Goal: Ask a question: Seek information or help from site administrators or community

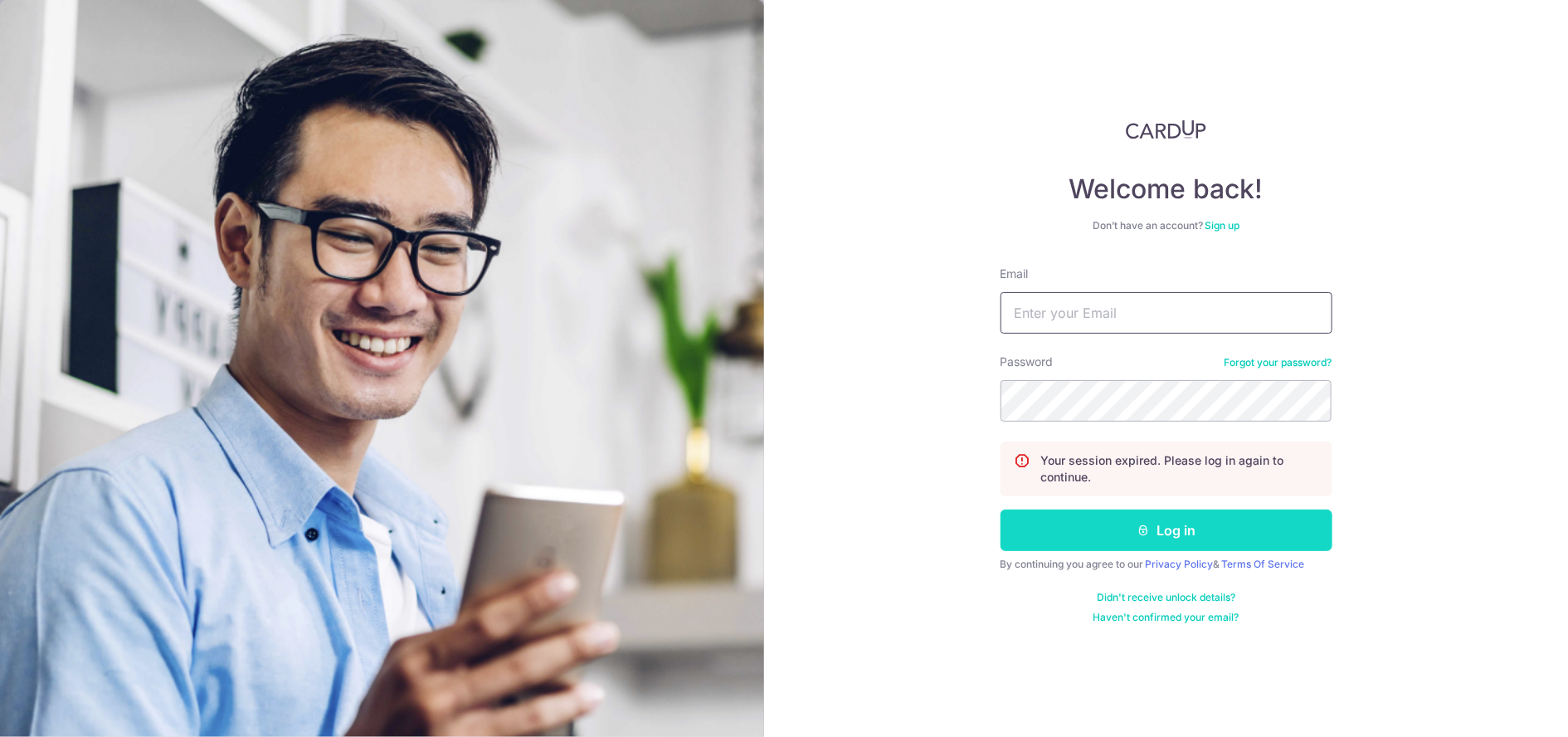
type input "[EMAIL_ADDRESS][DOMAIN_NAME]"
click at [1080, 532] on button "Log in" at bounding box center [1166, 529] width 332 height 42
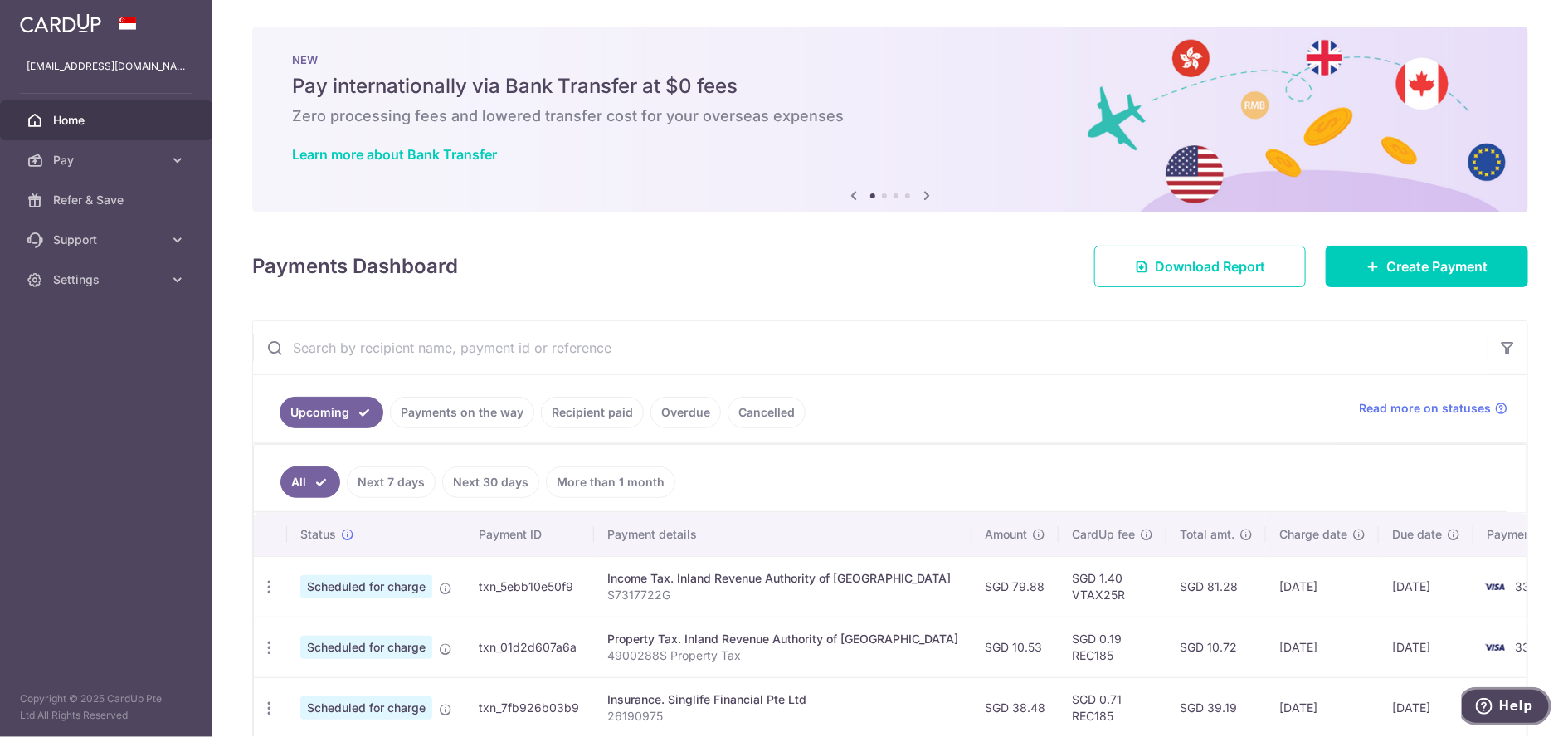
click at [1511, 694] on button "Help" at bounding box center [1504, 705] width 94 height 38
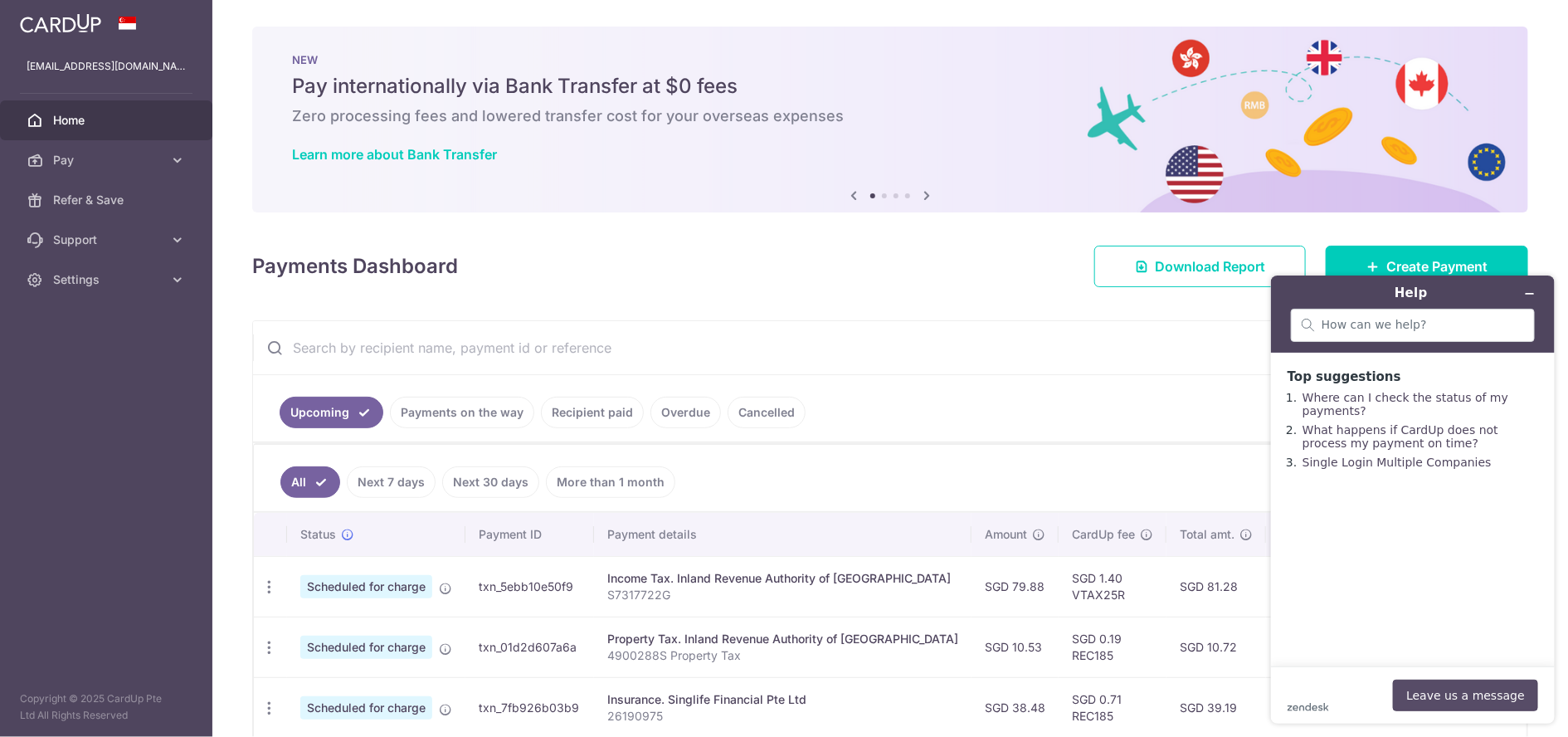
click at [1480, 690] on button "Leave us a message" at bounding box center [1464, 694] width 145 height 31
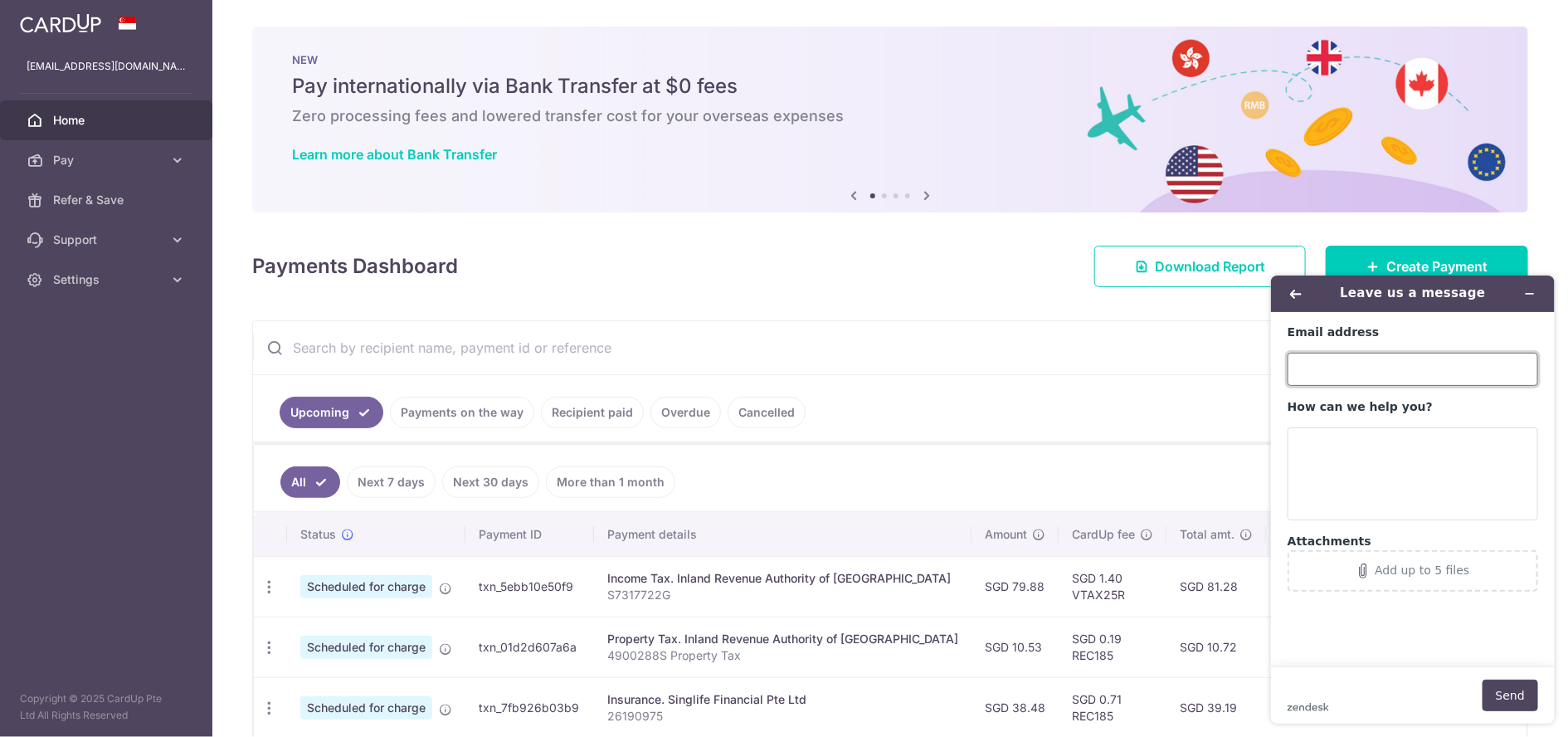
click at [1386, 374] on input "Email address" at bounding box center [1412, 368] width 251 height 33
type input "mylincolnlim@gmail.com"
click at [1371, 493] on textarea "How can we help you?" at bounding box center [1412, 473] width 251 height 93
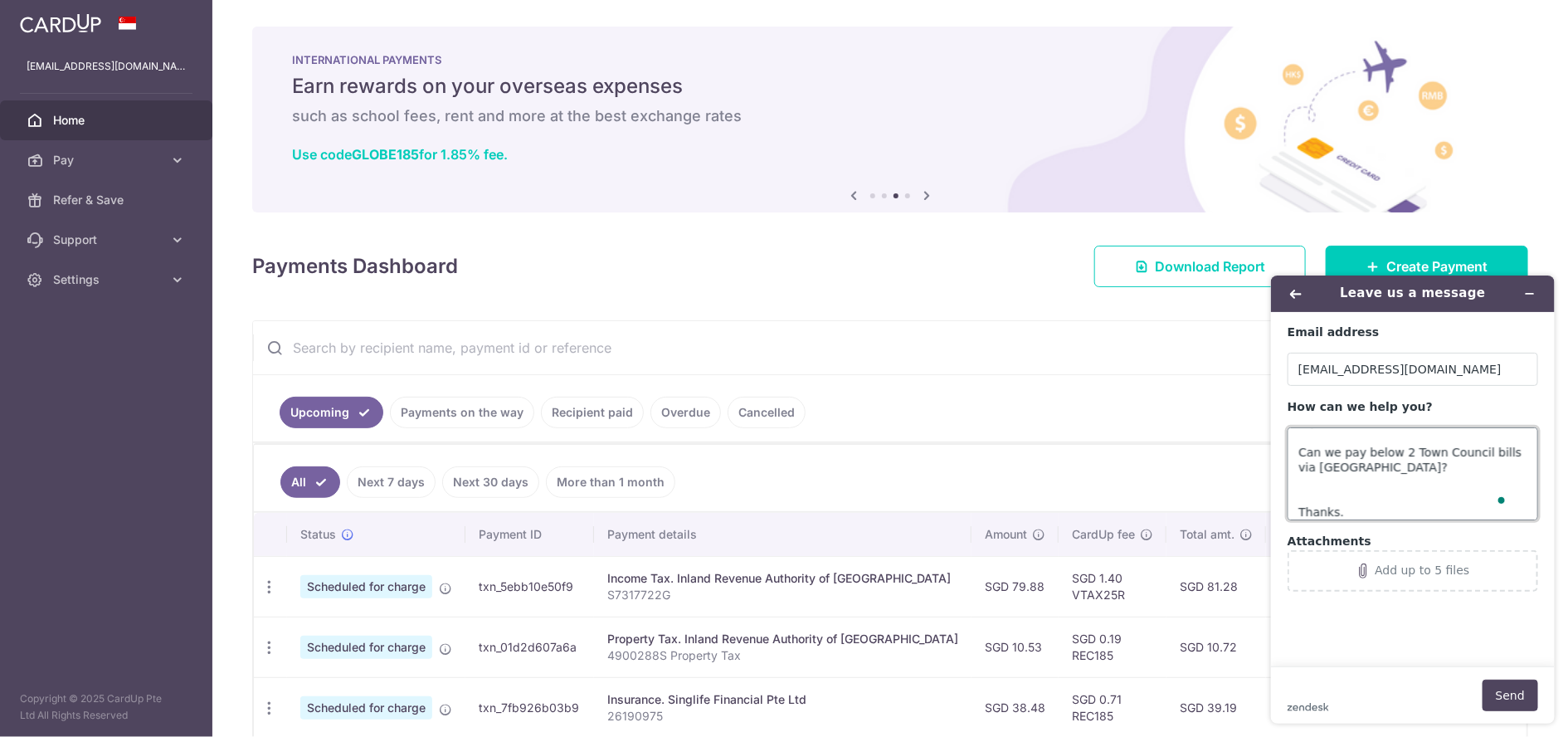
scroll to position [36, 0]
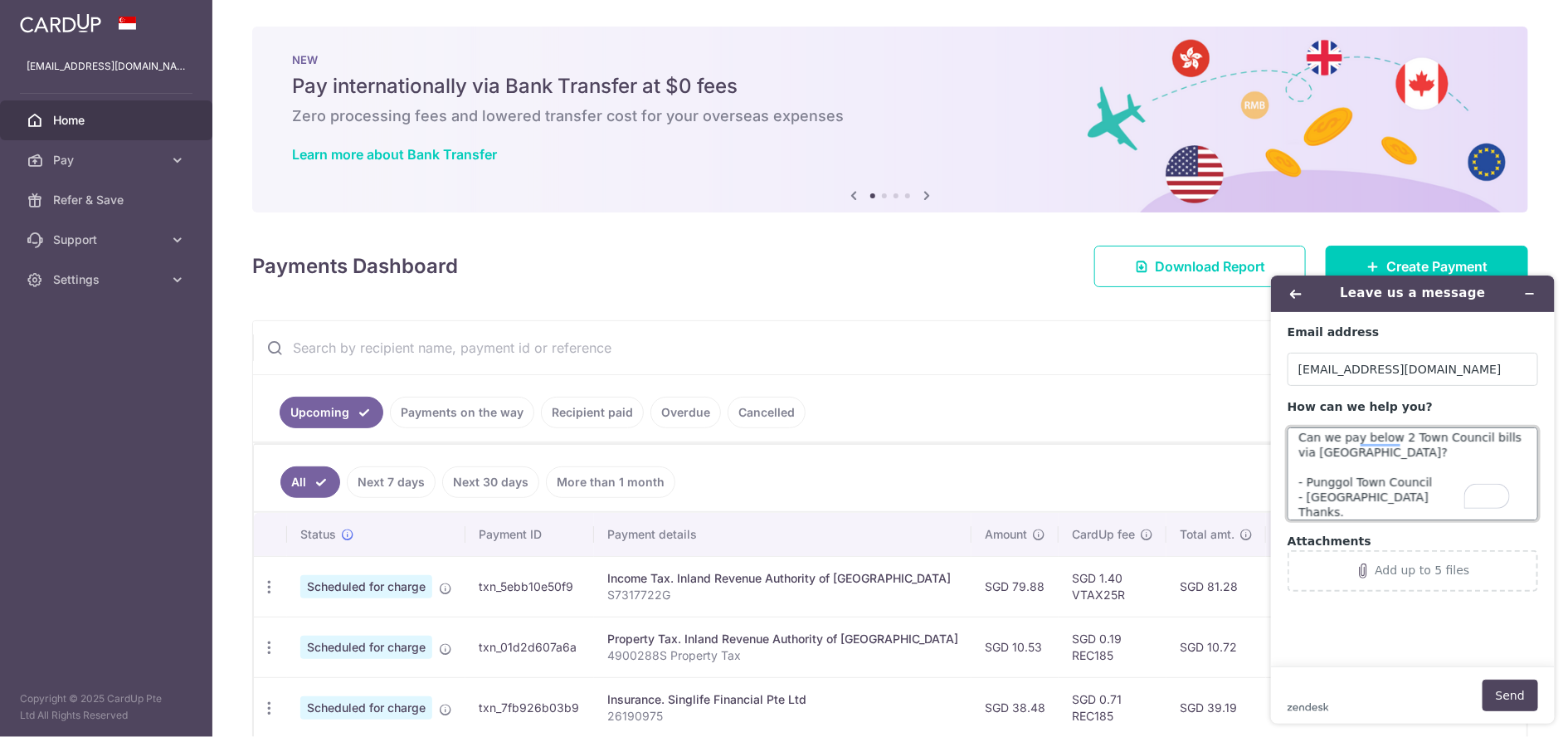
paste textarea "Town Council"
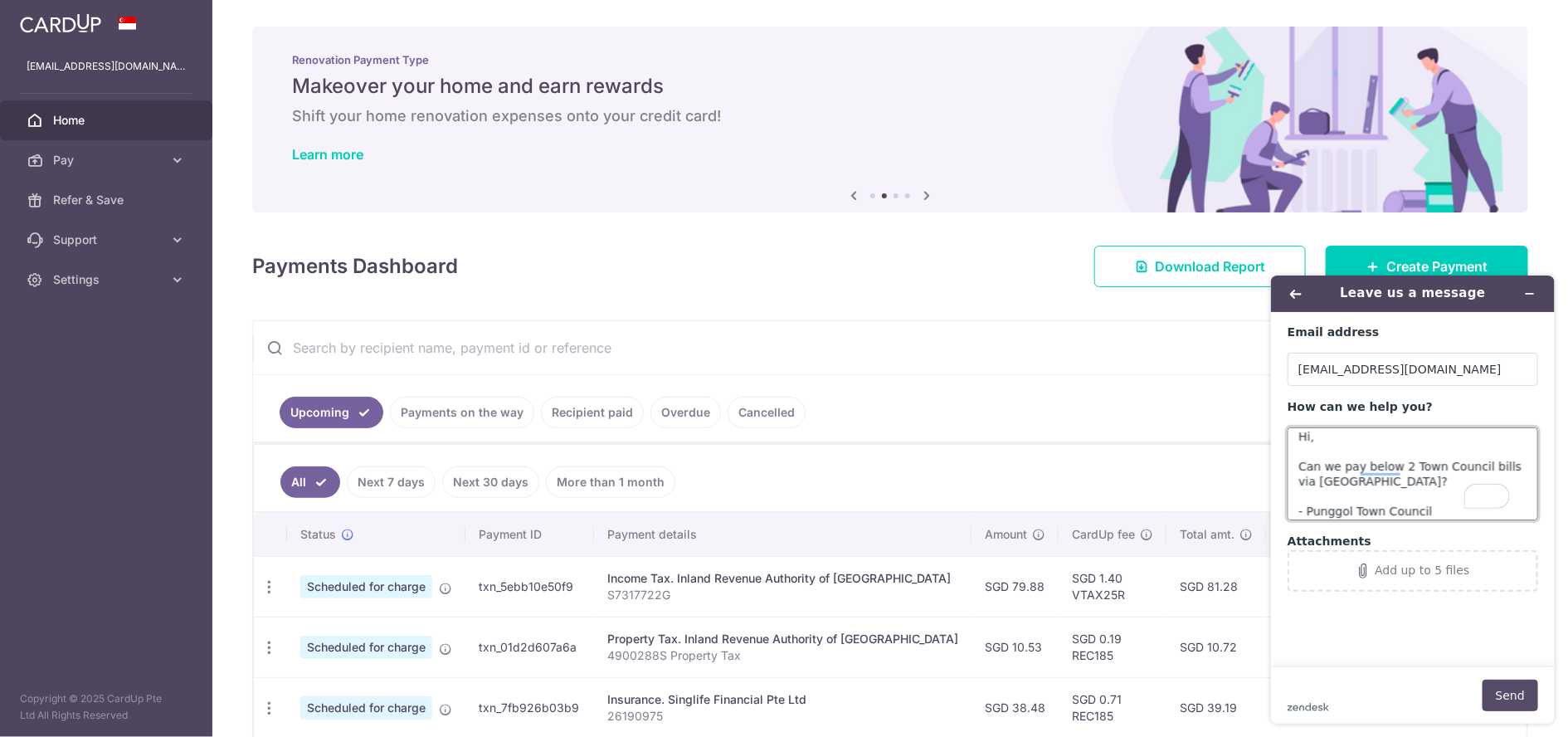
type textarea "Hi, Can we pay below 2 Town Council bills via CardUp? - Punggol Town Council - …"
click at [1495, 695] on button "Send" at bounding box center [1510, 694] width 56 height 31
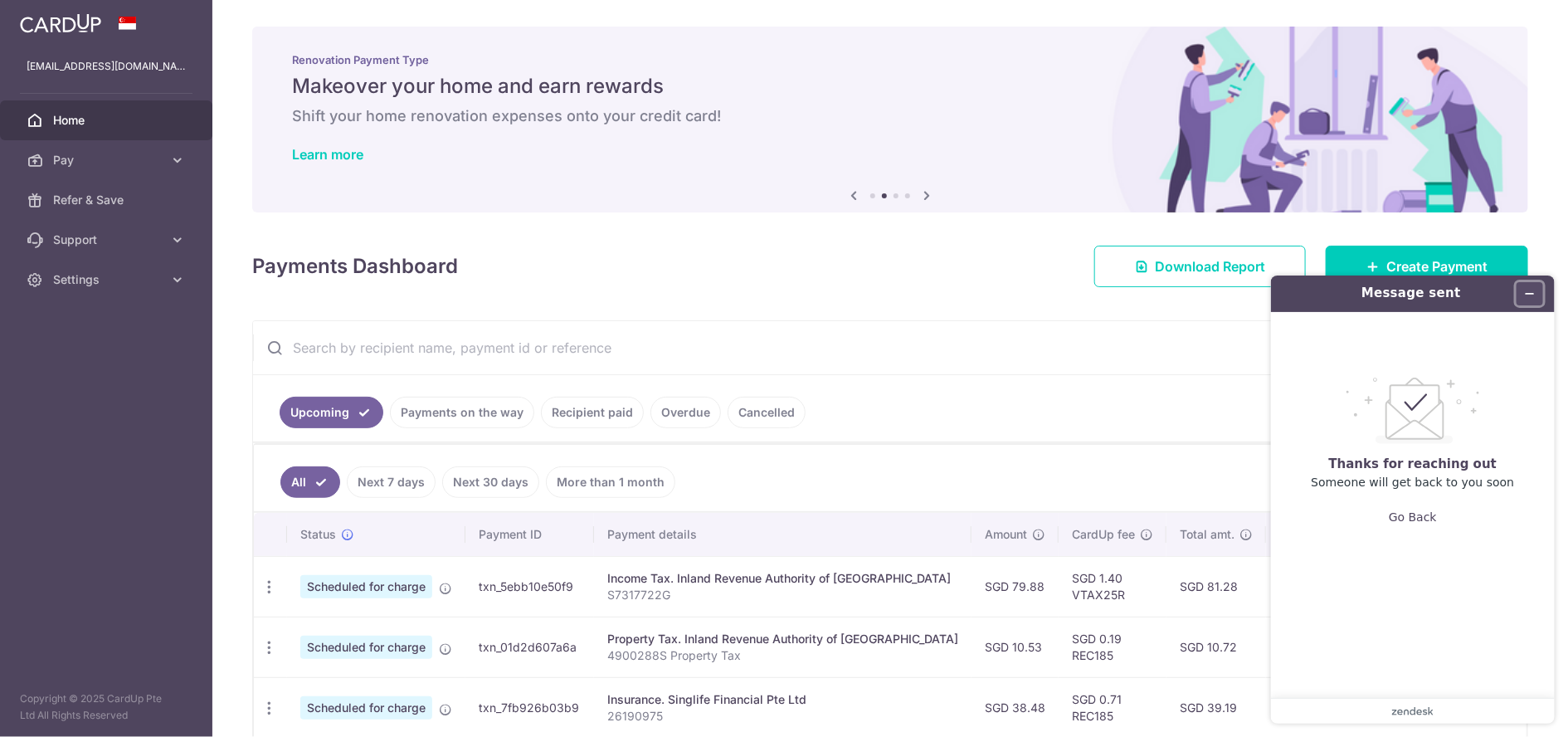
click at [1524, 289] on icon "Minimise widget" at bounding box center [1529, 293] width 12 height 12
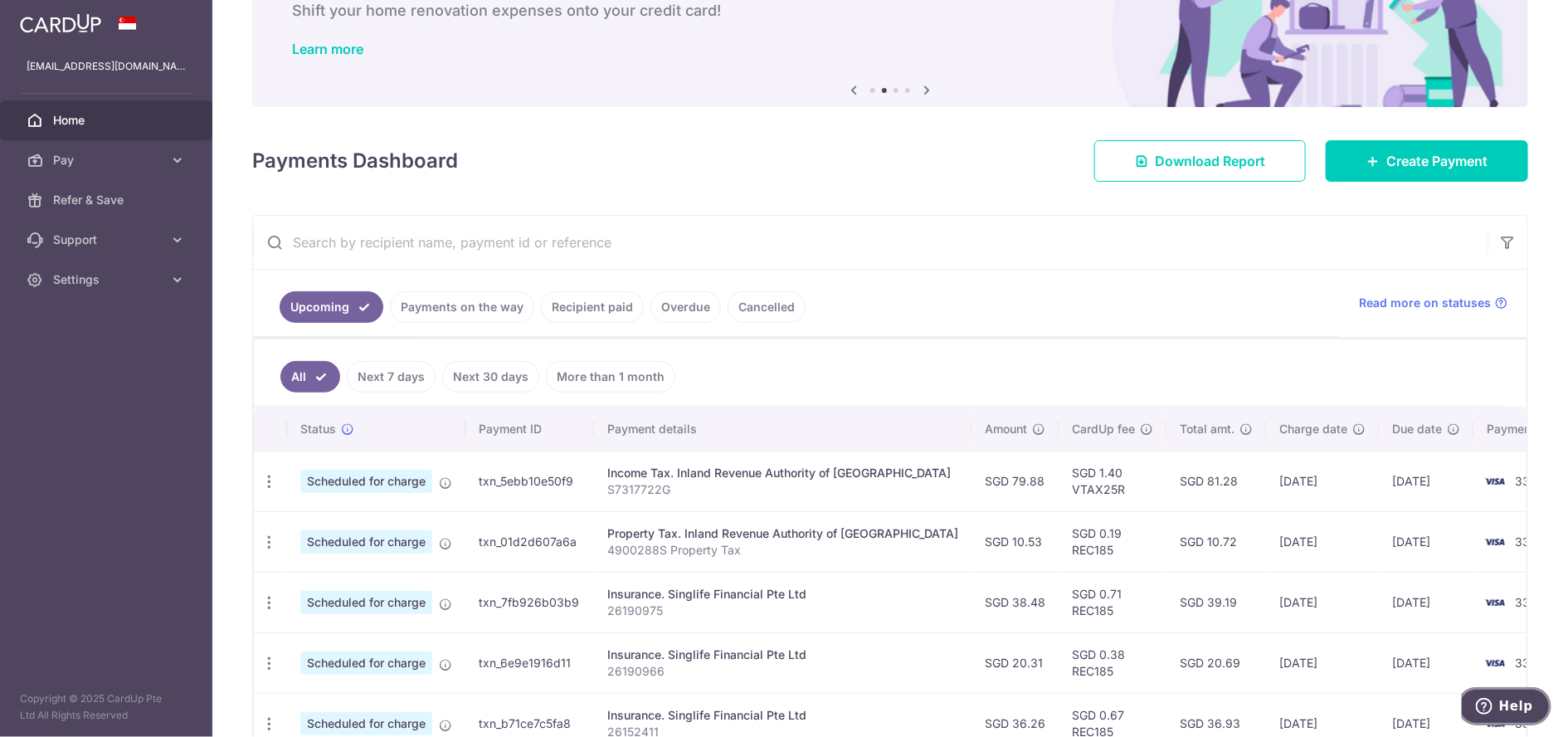
scroll to position [276, 0]
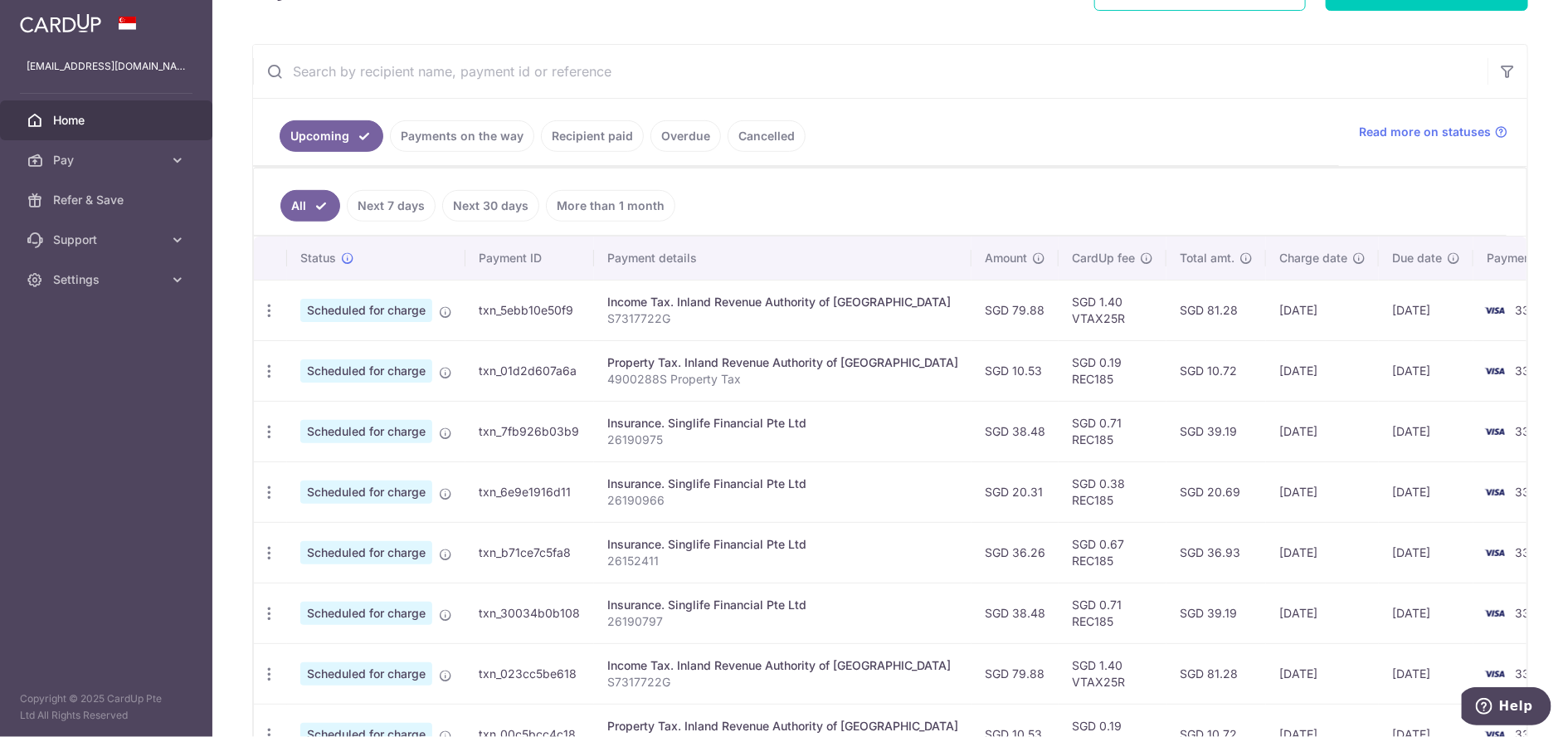
click at [404, 199] on link "Next 7 days" at bounding box center [391, 205] width 89 height 31
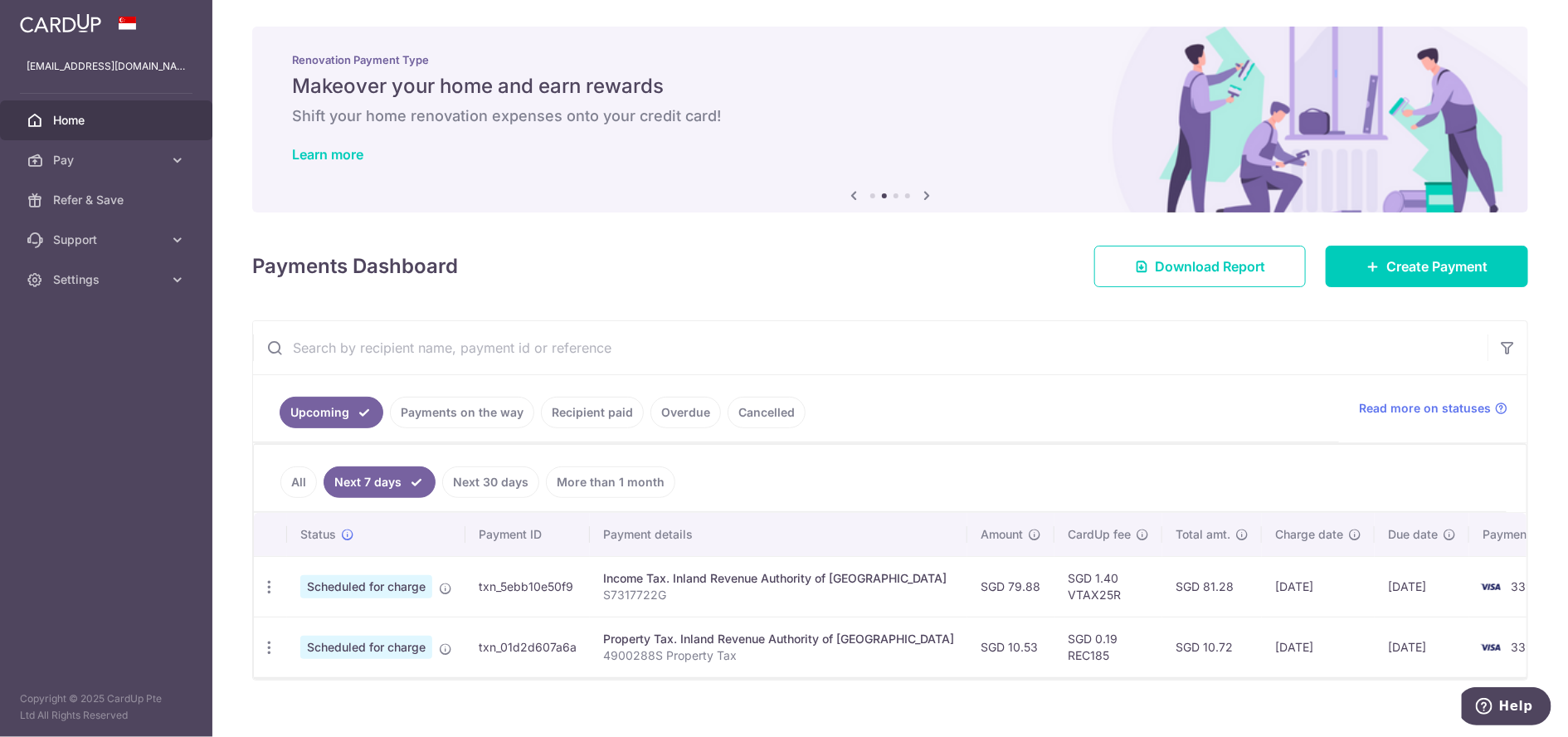
scroll to position [30, 0]
